Goal: Information Seeking & Learning: Learn about a topic

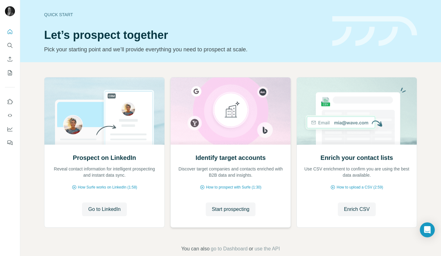
scroll to position [11, 0]
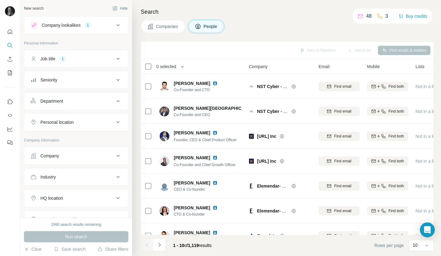
click at [90, 58] on div "Job title 1" at bounding box center [72, 59] width 84 height 6
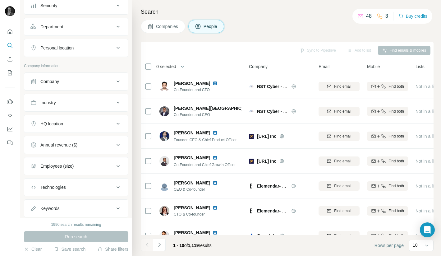
scroll to position [116, 0]
click at [60, 143] on div "Annual revenue ($)" at bounding box center [58, 143] width 37 height 6
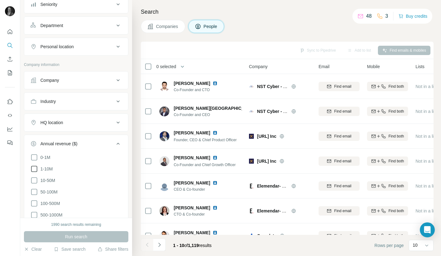
click at [35, 169] on icon at bounding box center [33, 168] width 7 height 7
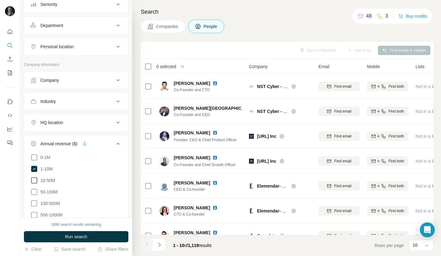
click at [35, 180] on icon at bounding box center [33, 179] width 7 height 7
click at [61, 235] on button "Run search" at bounding box center [76, 236] width 104 height 11
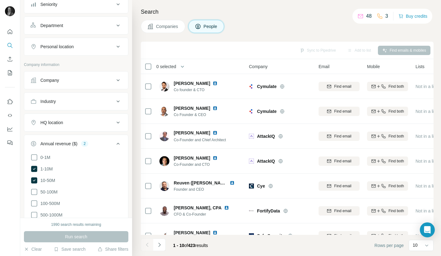
click at [118, 143] on icon at bounding box center [117, 144] width 3 height 2
click at [118, 124] on icon at bounding box center [117, 122] width 7 height 7
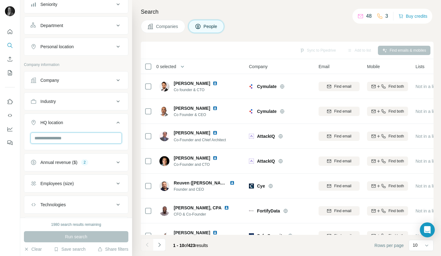
click at [106, 138] on input "text" at bounding box center [75, 137] width 91 height 11
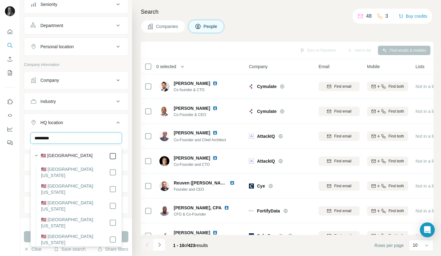
type input "*********"
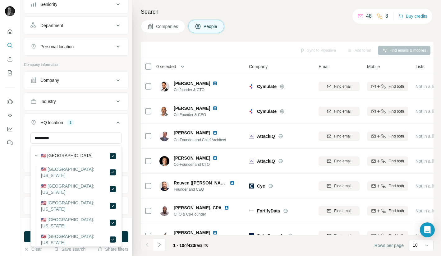
click at [117, 121] on icon at bounding box center [117, 122] width 7 height 7
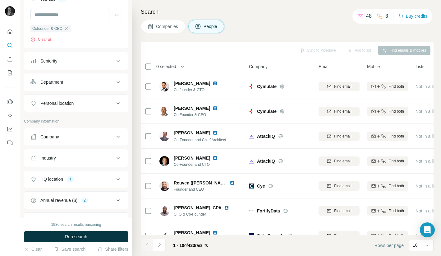
scroll to position [132, 0]
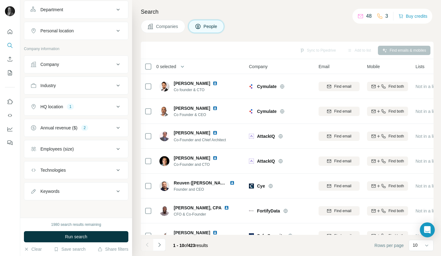
click at [70, 152] on button "Employees (size)" at bounding box center [76, 148] width 104 height 15
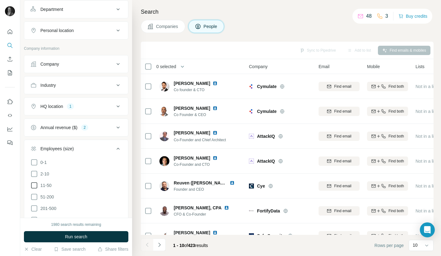
click at [49, 184] on span "11-50" at bounding box center [45, 185] width 14 height 6
click at [50, 195] on span "51-200" at bounding box center [46, 197] width 16 height 6
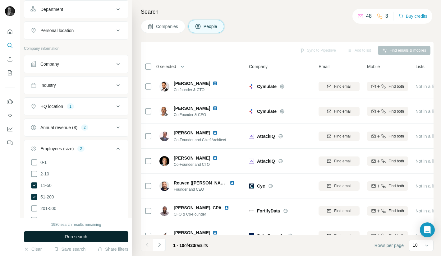
click at [74, 235] on span "Run search" at bounding box center [76, 236] width 22 height 6
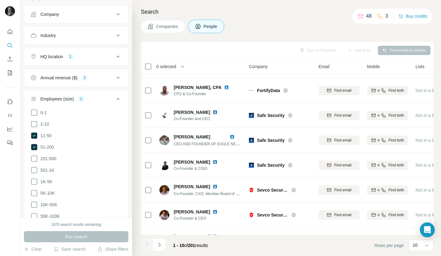
scroll to position [185, 0]
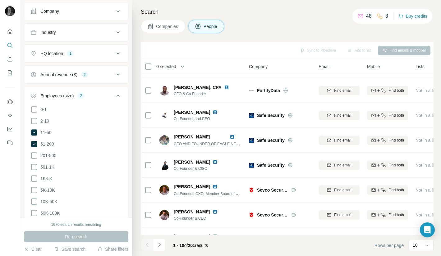
click at [121, 92] on icon at bounding box center [117, 95] width 7 height 7
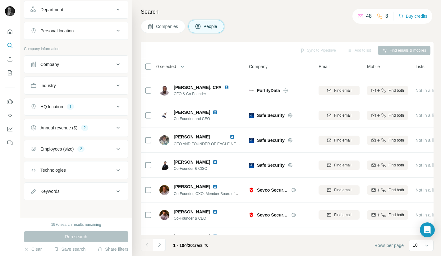
scroll to position [132, 0]
click at [118, 171] on icon at bounding box center [117, 169] width 7 height 7
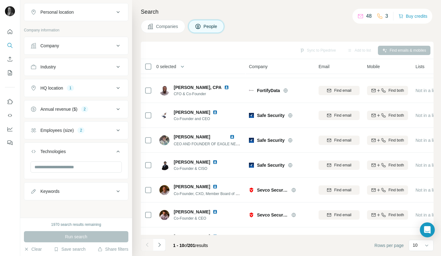
click at [117, 153] on icon at bounding box center [117, 151] width 7 height 7
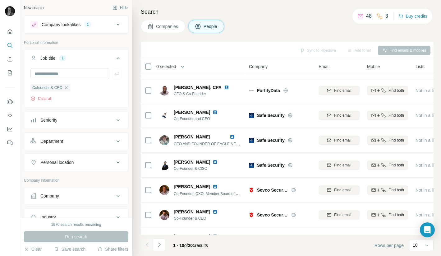
scroll to position [0, 0]
click at [108, 117] on div "Seniority" at bounding box center [72, 120] width 84 height 6
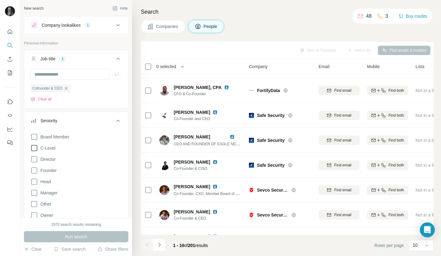
click at [52, 149] on span "C-Level" at bounding box center [46, 148] width 17 height 6
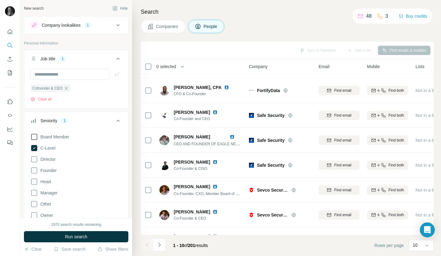
click at [32, 137] on icon at bounding box center [33, 136] width 7 height 7
click at [57, 242] on button "Run search" at bounding box center [76, 236] width 104 height 11
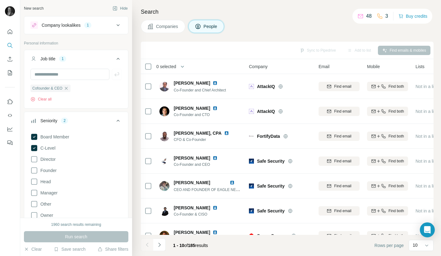
click at [120, 119] on icon at bounding box center [117, 120] width 7 height 7
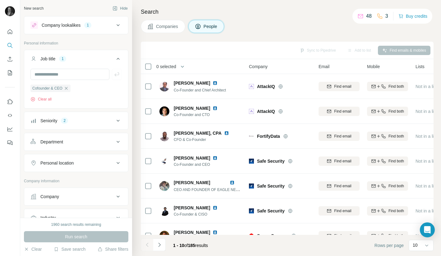
click at [118, 22] on icon at bounding box center [117, 24] width 7 height 7
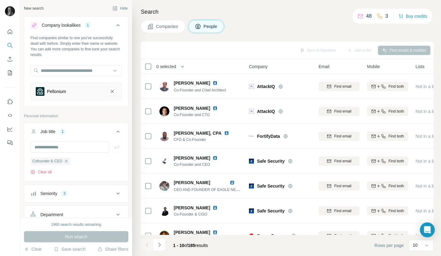
click at [118, 22] on icon at bounding box center [117, 24] width 7 height 7
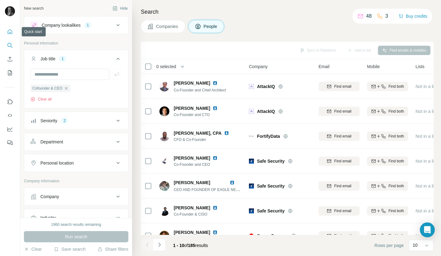
click at [9, 32] on icon "Quick start" at bounding box center [10, 32] width 6 height 6
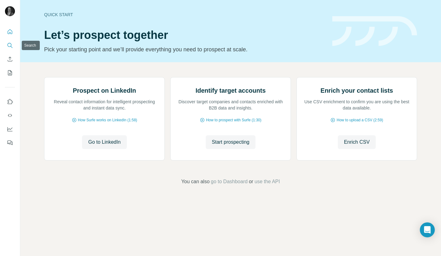
click at [11, 42] on icon "Search" at bounding box center [10, 45] width 6 height 6
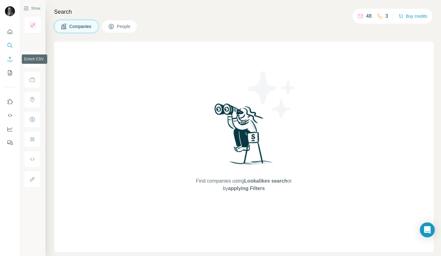
click at [11, 63] on button "Enrich CSV" at bounding box center [10, 58] width 10 height 11
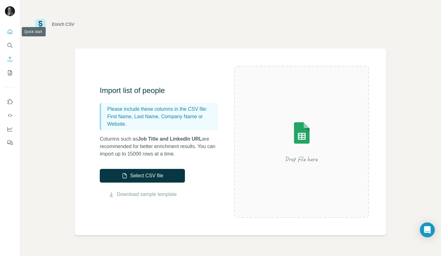
click at [8, 33] on icon "Quick start" at bounding box center [10, 32] width 6 height 6
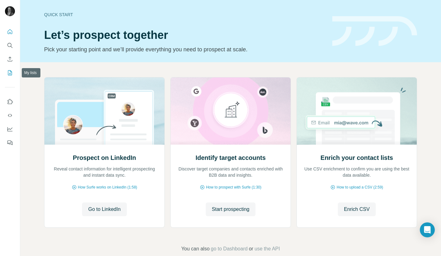
click at [8, 73] on icon "My lists" at bounding box center [10, 73] width 6 height 6
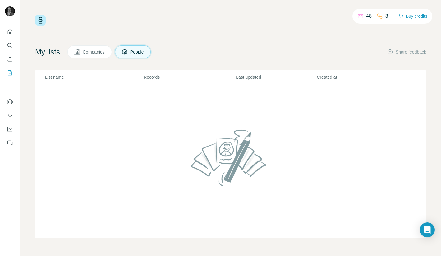
scroll to position [0, 0]
